Goal: Task Accomplishment & Management: Manage account settings

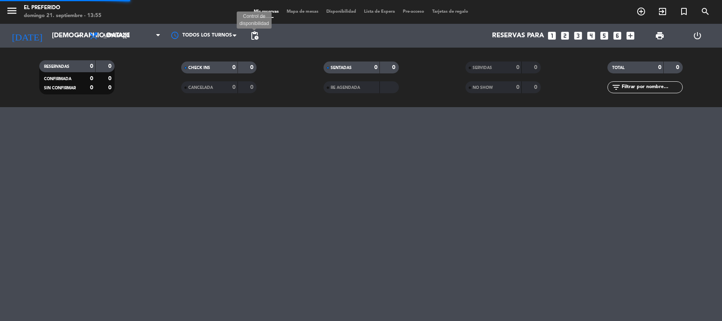
click at [254, 35] on span "pending_actions" at bounding box center [255, 36] width 10 height 10
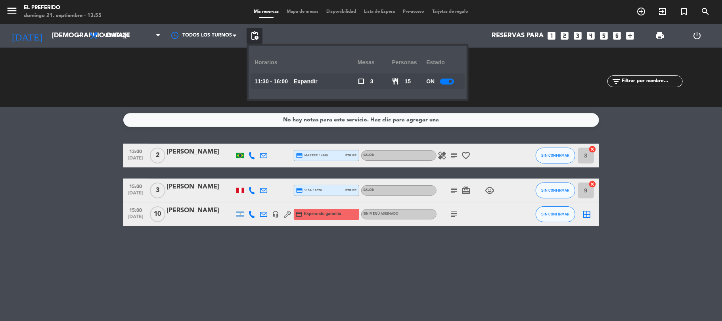
click at [592, 38] on icon "looks_4" at bounding box center [591, 36] width 10 height 10
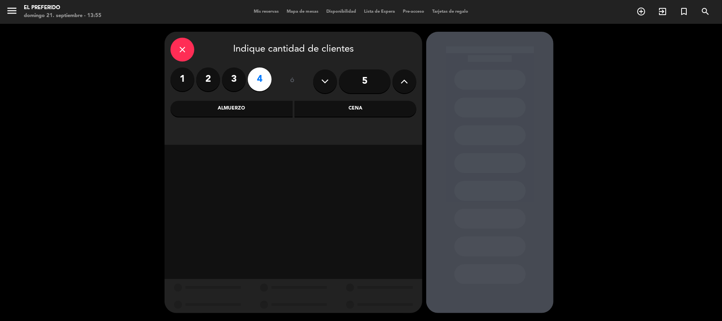
click at [263, 111] on div "Almuerzo" at bounding box center [231, 109] width 122 height 16
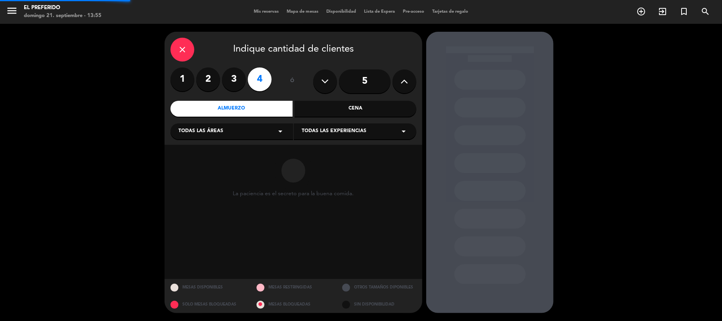
click at [340, 106] on div "Cena" at bounding box center [355, 109] width 122 height 16
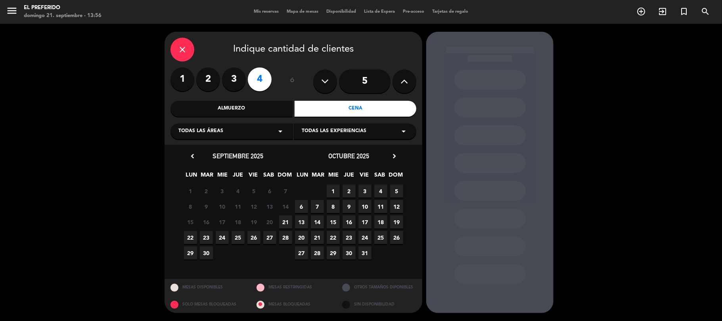
click at [335, 204] on span "8" at bounding box center [333, 206] width 13 height 13
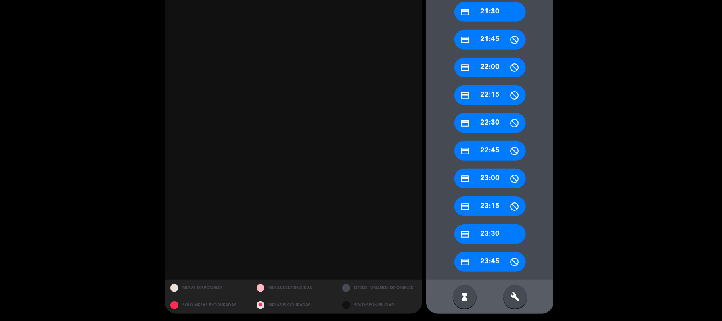
scroll to position [359, 0]
click at [518, 287] on div "build" at bounding box center [515, 296] width 24 height 24
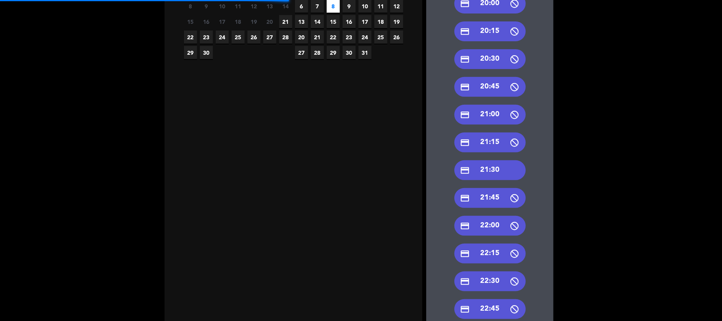
scroll to position [0, 0]
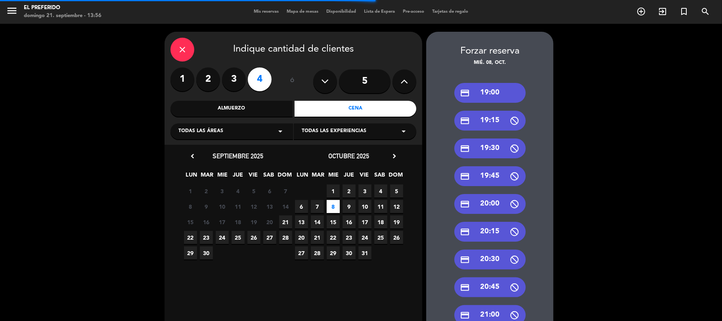
click at [346, 205] on span "9" at bounding box center [348, 206] width 13 height 13
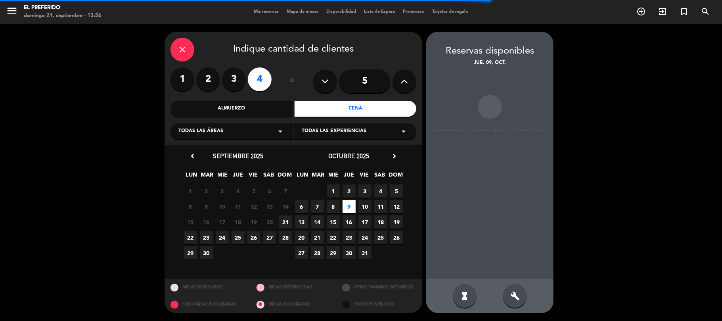
click at [517, 296] on icon "build" at bounding box center [515, 296] width 10 height 10
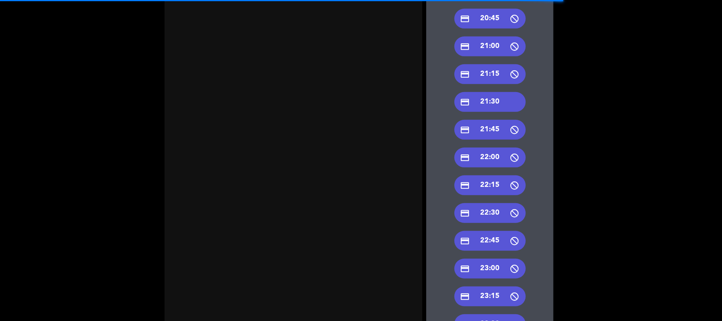
scroll to position [200, 0]
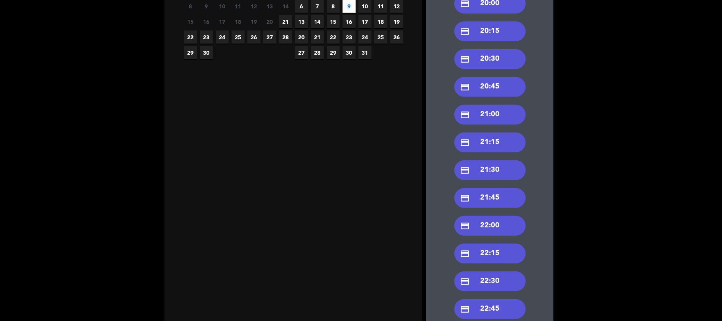
click at [495, 170] on div "credit_card 21:30" at bounding box center [489, 170] width 71 height 20
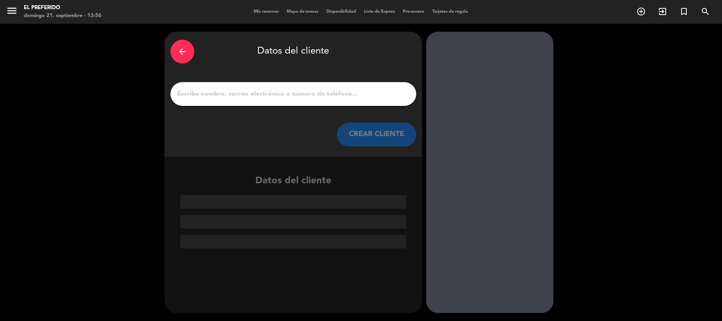
scroll to position [0, 0]
click at [272, 94] on input "1" at bounding box center [293, 93] width 234 height 11
click at [296, 97] on input "1" at bounding box center [293, 93] width 234 height 11
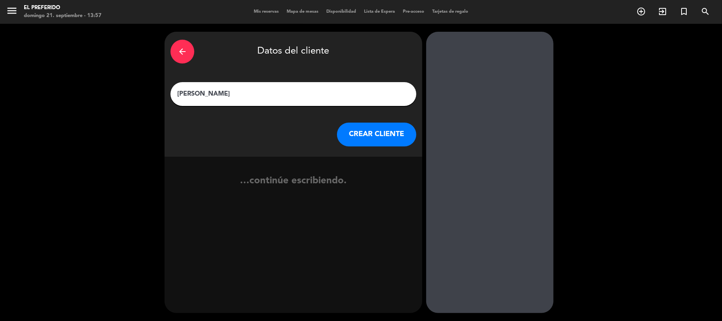
type input "[PERSON_NAME]"
click at [390, 129] on button "CREAR CLIENTE" at bounding box center [376, 134] width 79 height 24
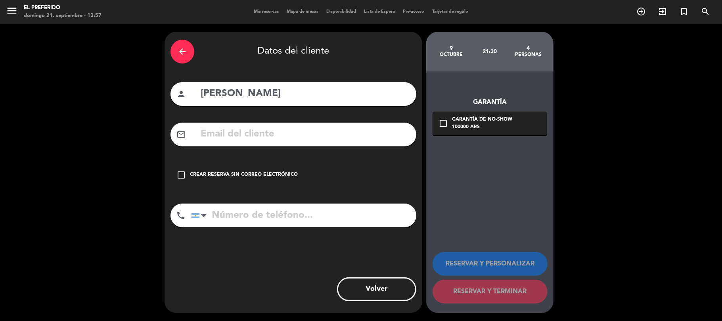
drag, startPoint x: 276, startPoint y: 136, endPoint x: 274, endPoint y: 132, distance: 4.8
click at [275, 136] on input "text" at bounding box center [305, 134] width 210 height 16
click at [341, 208] on input "tel" at bounding box center [303, 215] width 225 height 24
type input "1"
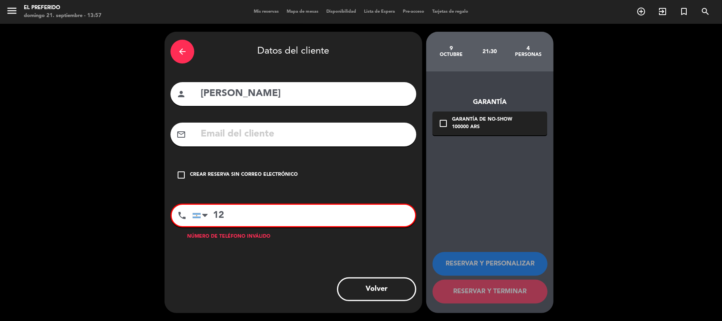
type input "1"
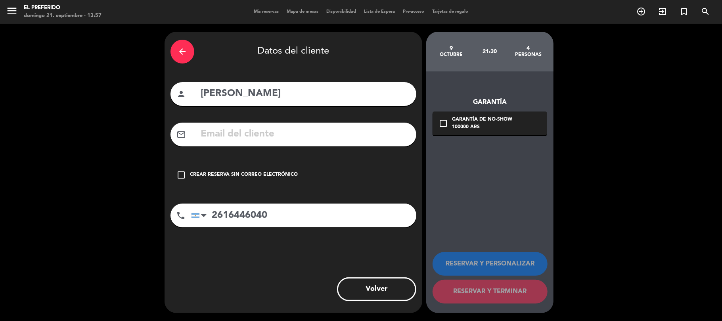
type input "2616446040"
click at [305, 140] on input "text" at bounding box center [305, 134] width 210 height 16
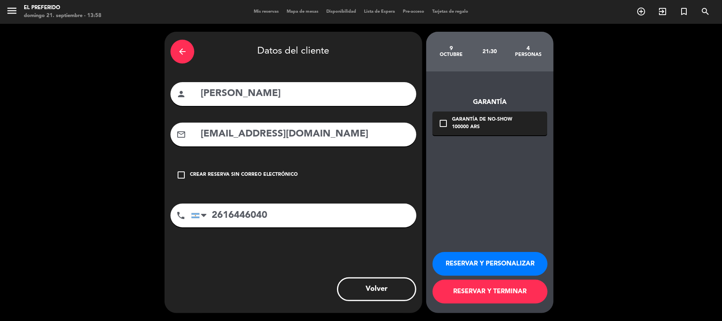
click at [335, 138] on input "[EMAIL_ADDRESS][DOMAIN_NAME]" at bounding box center [305, 134] width 210 height 16
type input "[EMAIL_ADDRESS][DOMAIN_NAME]"
click at [270, 178] on div "Crear reserva sin correo electrónico" at bounding box center [244, 175] width 108 height 8
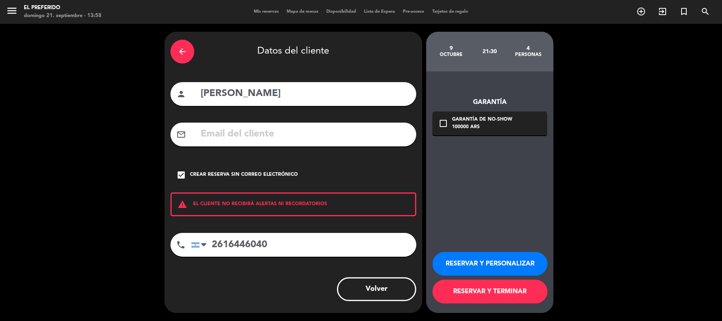
click at [272, 177] on div "Crear reserva sin correo electrónico" at bounding box center [244, 175] width 108 height 8
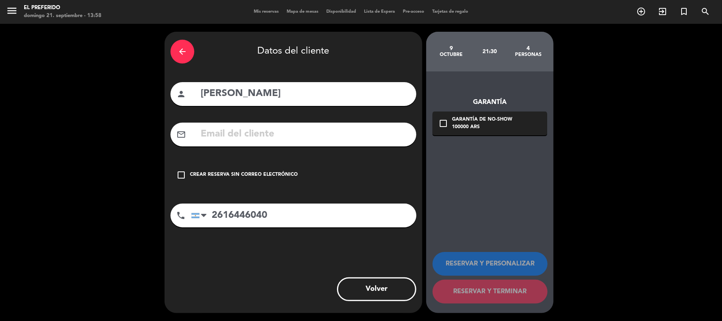
click at [251, 132] on input "text" at bounding box center [305, 134] width 210 height 16
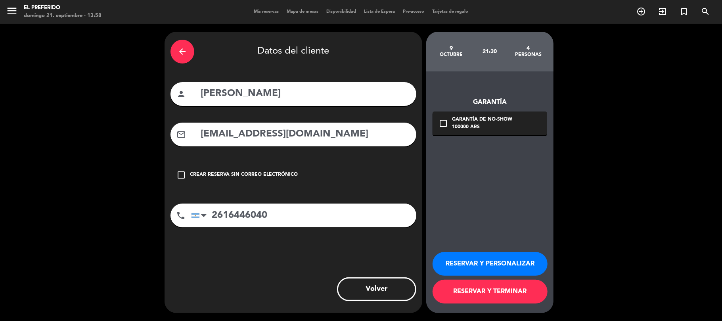
type input "[EMAIL_ADDRESS][DOMAIN_NAME]"
click at [498, 258] on button "RESERVAR Y PERSONALIZAR" at bounding box center [489, 264] width 115 height 24
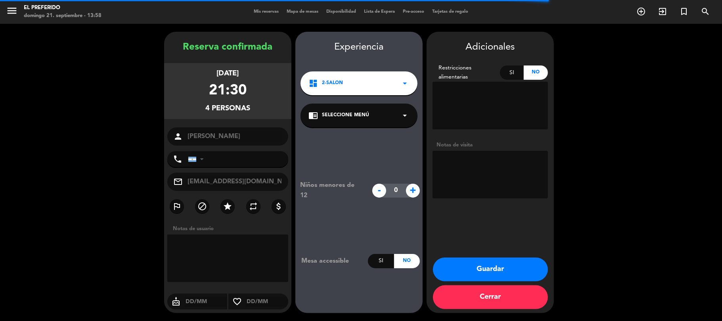
type input "[PHONE_NUMBER]"
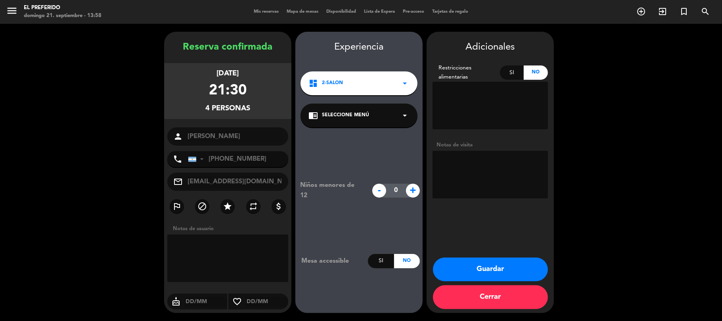
click at [457, 174] on textarea at bounding box center [489, 175] width 115 height 48
type textarea "si es posible, cerca de la ventana, conocen a [PERSON_NAME]"
click at [506, 264] on button "Guardar" at bounding box center [490, 269] width 115 height 24
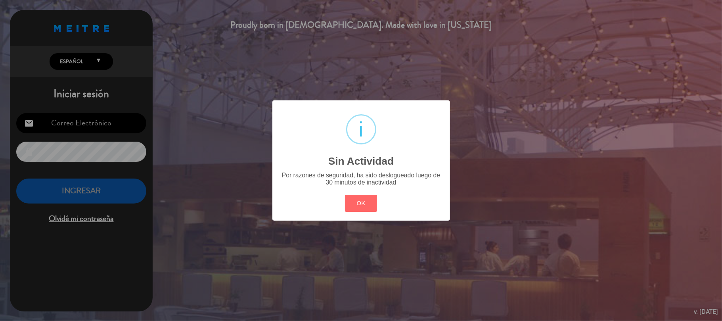
type input "[EMAIL_ADDRESS][DOMAIN_NAME]"
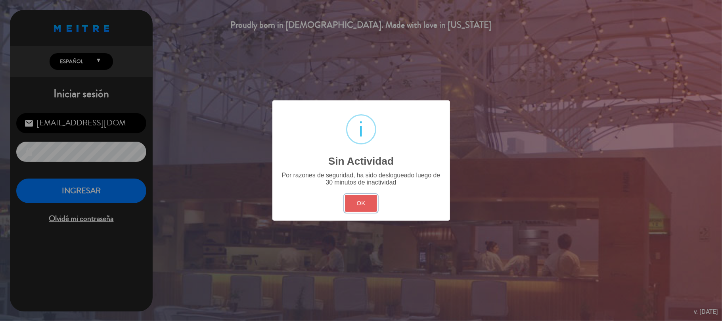
click at [364, 201] on button "OK" at bounding box center [361, 203] width 32 height 17
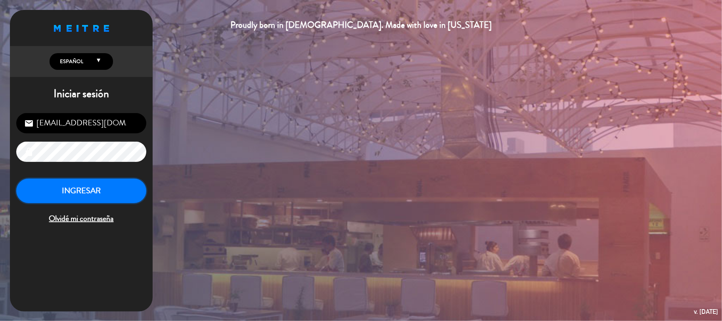
click at [83, 179] on button "INGRESAR" at bounding box center [81, 190] width 130 height 25
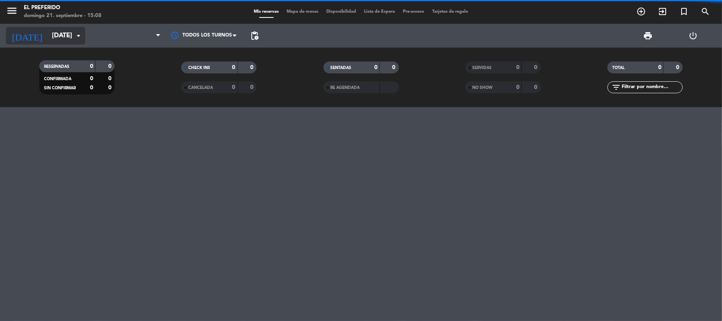
click at [48, 28] on input "[DATE]" at bounding box center [91, 35] width 86 height 15
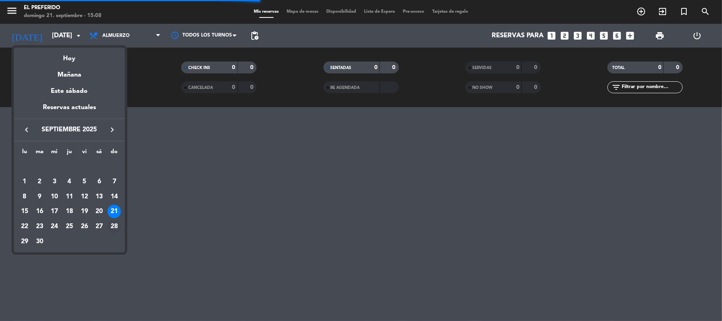
click at [117, 227] on div "28" at bounding box center [113, 226] width 13 height 13
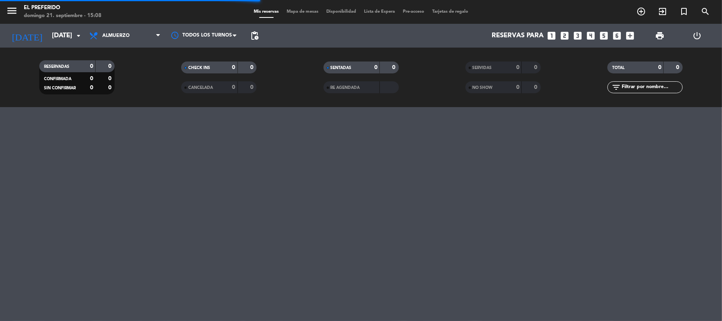
type input "[DATE]"
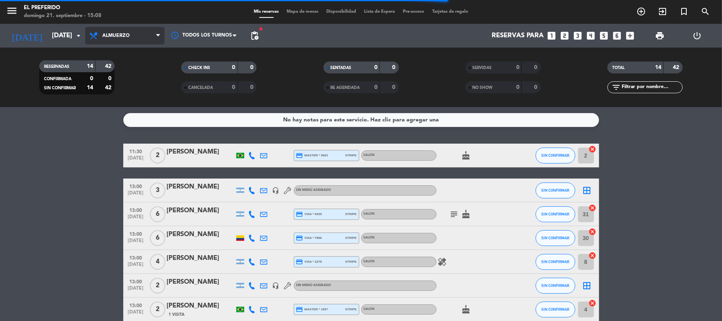
click at [126, 33] on span "Almuerzo" at bounding box center [115, 36] width 27 height 6
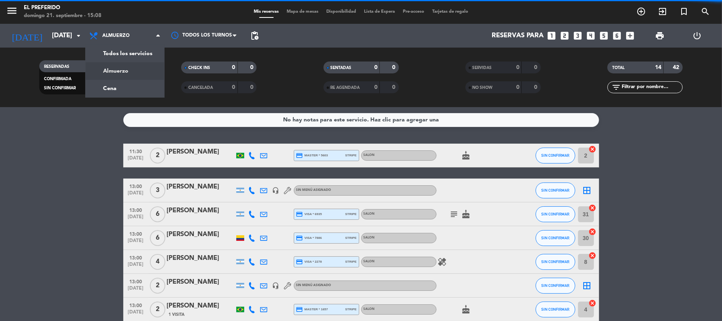
click at [256, 37] on span "pending_actions" at bounding box center [255, 36] width 10 height 10
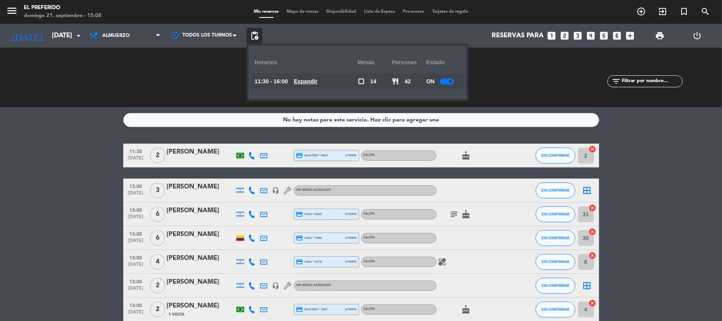
click at [310, 79] on u "Expandir" at bounding box center [306, 81] width 24 height 6
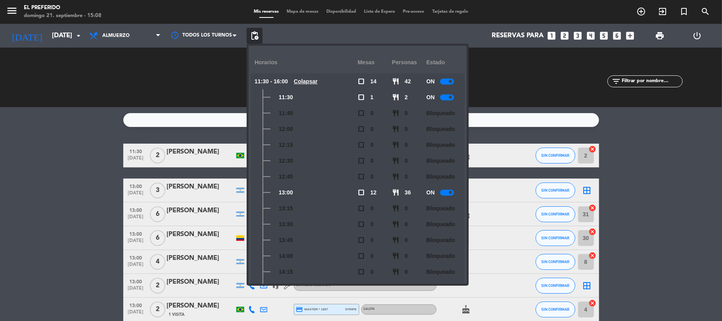
scroll to position [117, 0]
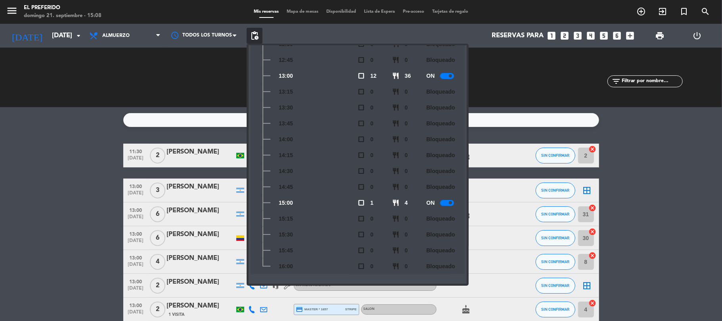
click at [569, 35] on icon "looks_two" at bounding box center [565, 36] width 10 height 10
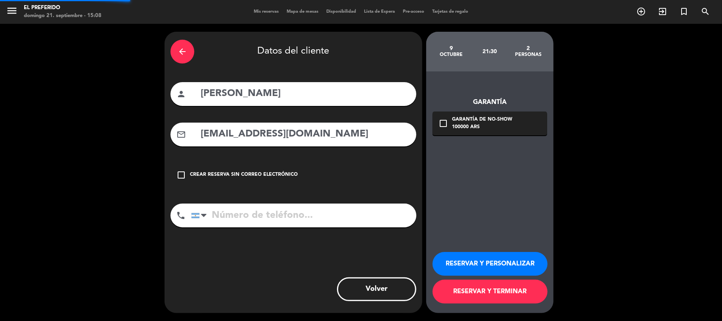
click at [178, 52] on icon "arrow_back" at bounding box center [183, 52] width 10 height 10
click at [0, 0] on icon "close" at bounding box center [0, 0] width 0 height 0
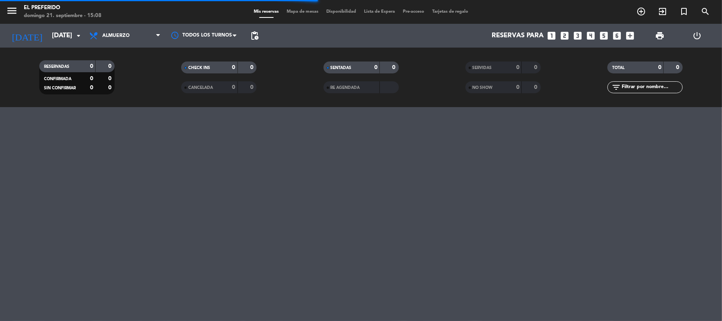
click at [564, 37] on icon "looks_two" at bounding box center [565, 36] width 10 height 10
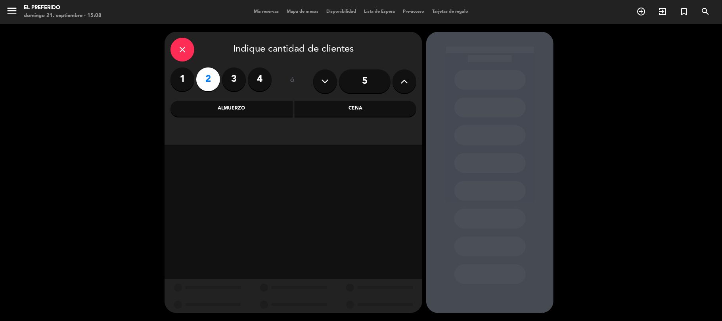
click at [359, 121] on div "close Indique cantidad de clientes 1 2 3 4 ó 5 Almuerzo Cena" at bounding box center [293, 88] width 258 height 113
click at [261, 111] on div "Almuerzo" at bounding box center [231, 109] width 122 height 16
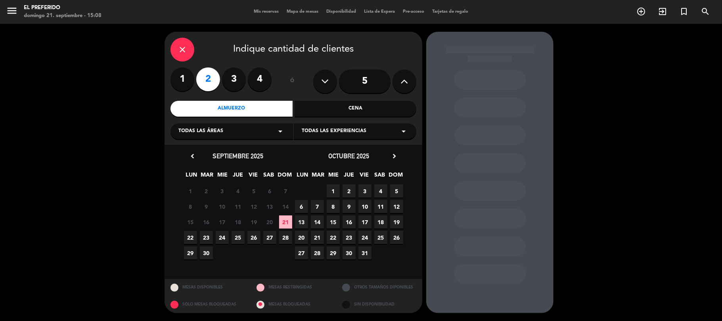
click at [281, 238] on span "28" at bounding box center [285, 237] width 13 height 13
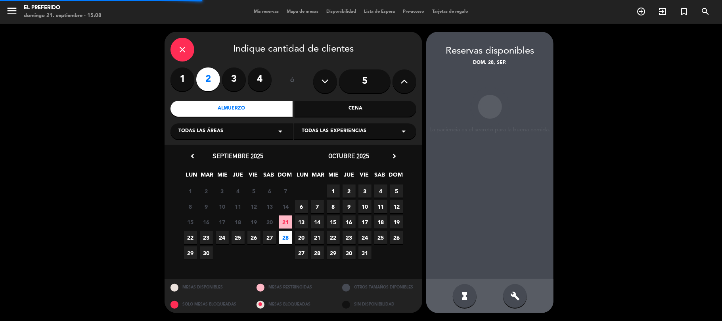
click at [522, 289] on div "build" at bounding box center [515, 296] width 24 height 24
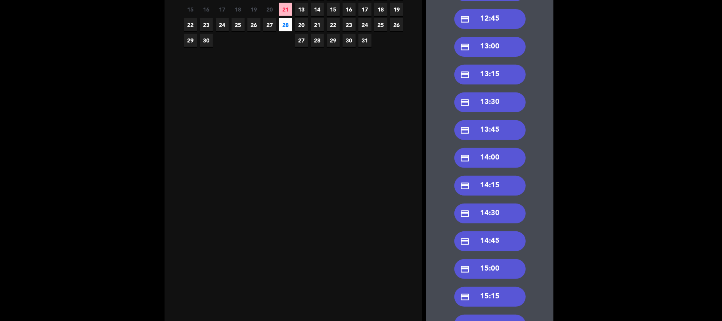
scroll to position [173, 0]
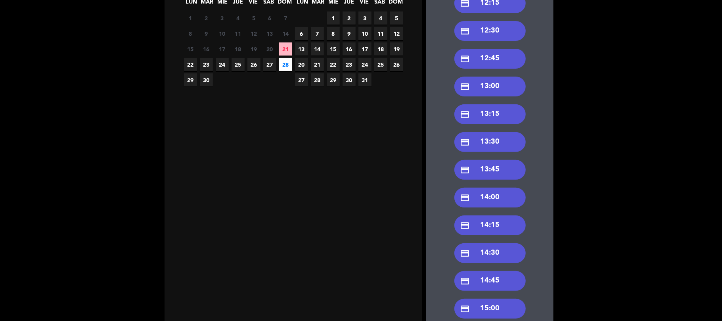
click at [503, 86] on div "credit_card 13:00" at bounding box center [489, 86] width 71 height 20
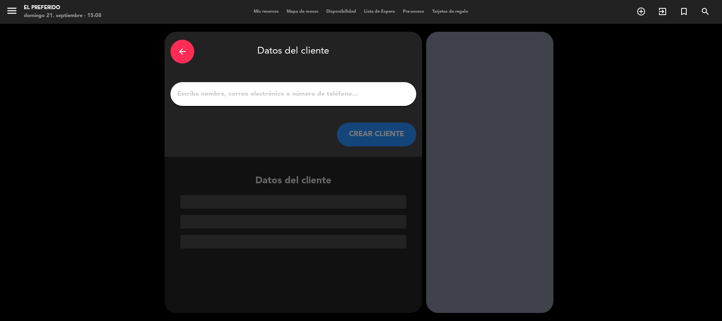
click at [296, 89] on input "1" at bounding box center [293, 93] width 234 height 11
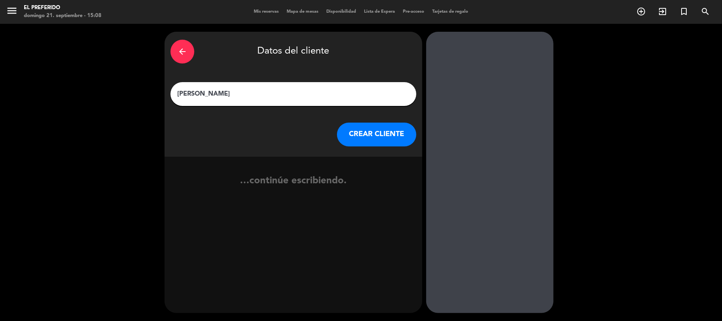
type input "[PERSON_NAME]"
click at [352, 134] on button "CREAR CLIENTE" at bounding box center [376, 134] width 79 height 24
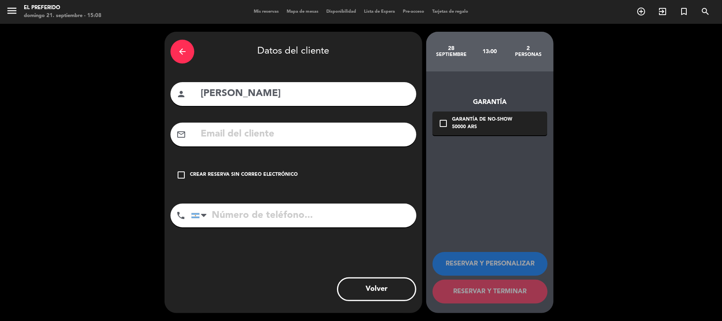
click at [323, 211] on input "tel" at bounding box center [303, 215] width 225 height 24
type input "1141711396"
click at [227, 168] on div "check_box_outline_blank Crear reserva sin correo electrónico" at bounding box center [293, 175] width 246 height 24
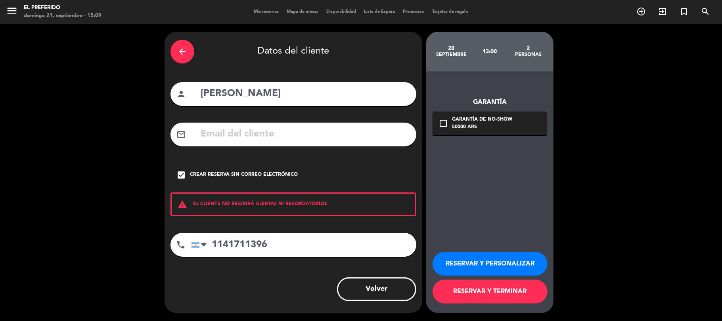
click at [493, 256] on button "RESERVAR Y PERSONALIZAR" at bounding box center [489, 264] width 115 height 24
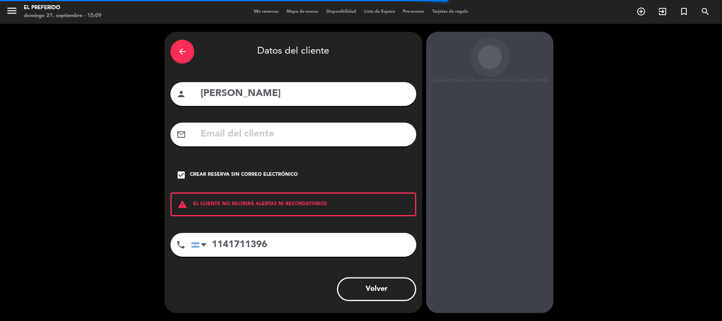
click at [519, 281] on div "La paciencia es el secreto para la buena comida. [DATE] 13:00 2 personas Garant…" at bounding box center [489, 172] width 127 height 281
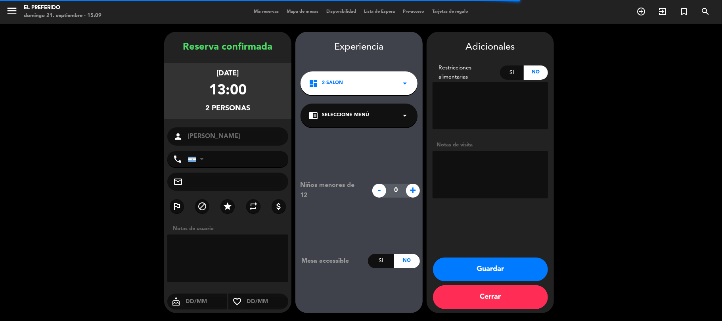
type input "[PHONE_NUMBER]"
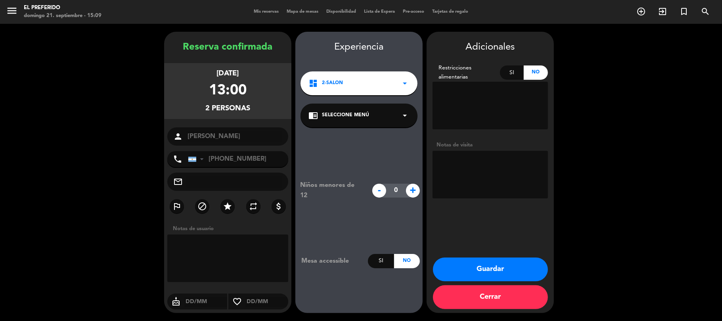
click at [508, 271] on button "Guardar" at bounding box center [490, 269] width 115 height 24
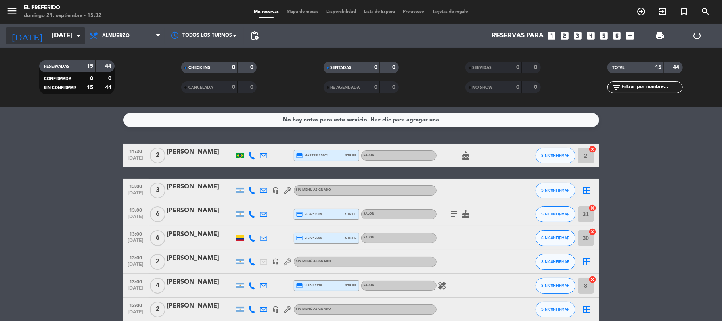
click at [63, 31] on input "[DATE]" at bounding box center [91, 35] width 86 height 15
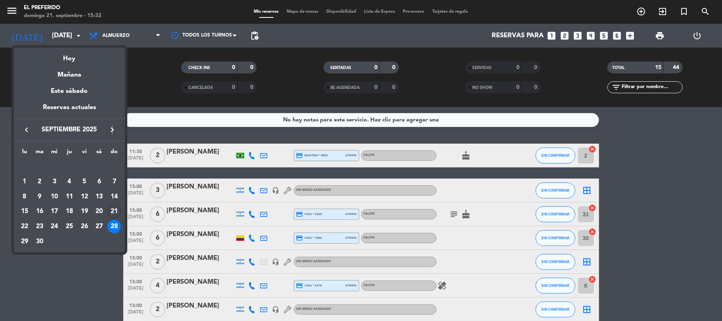
click at [113, 137] on div "keyboard_arrow_left septiembre 2025 keyboard_arrow_right" at bounding box center [69, 129] width 111 height 22
click at [113, 128] on icon "keyboard_arrow_right" at bounding box center [112, 130] width 10 height 10
click at [72, 199] on div "9" at bounding box center [69, 196] width 13 height 13
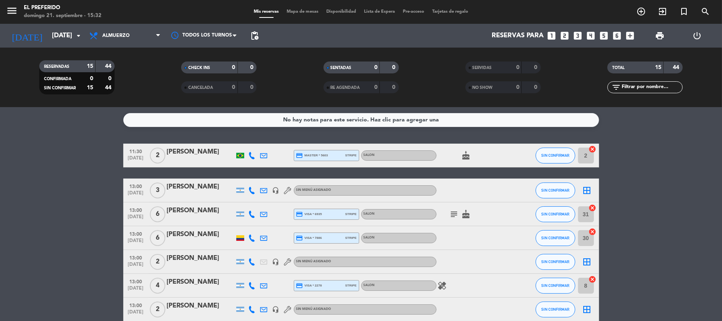
type input "[DEMOGRAPHIC_DATA][DATE]"
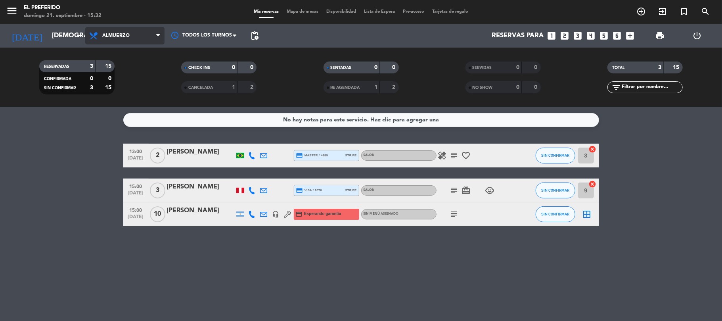
click at [119, 27] on span "Almuerzo" at bounding box center [124, 35] width 79 height 17
click at [117, 88] on div "menu El Preferido domingo 21. septiembre - 15:32 Mis reservas Mapa de mesas Dis…" at bounding box center [361, 53] width 722 height 107
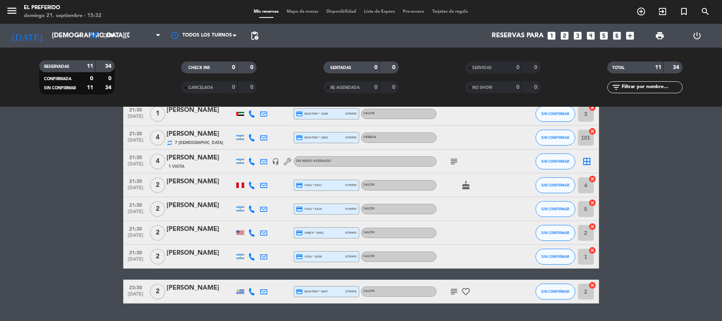
scroll to position [40, 0]
